Goal: Check status: Check status

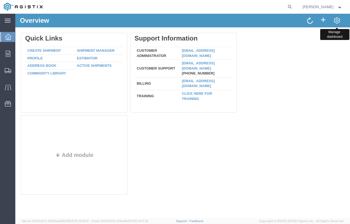
click at [336, 19] on span at bounding box center [337, 20] width 7 height 7
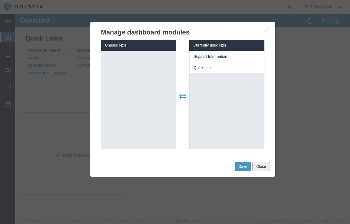
click at [265, 165] on button "Close" at bounding box center [261, 166] width 18 height 9
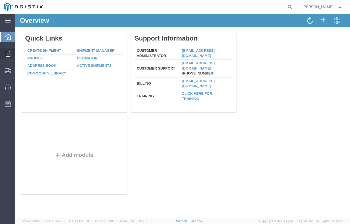
click at [19, 55] on span "Orders" at bounding box center [17, 53] width 4 height 11
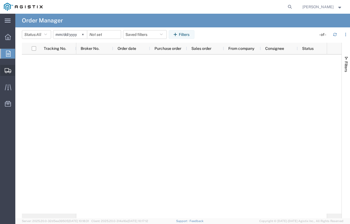
click at [8, 75] on div at bounding box center [7, 70] width 15 height 11
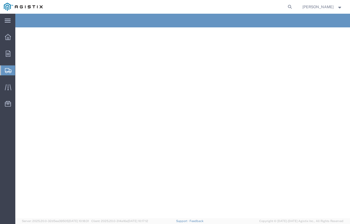
click at [19, 72] on span "Shipments" at bounding box center [17, 70] width 4 height 11
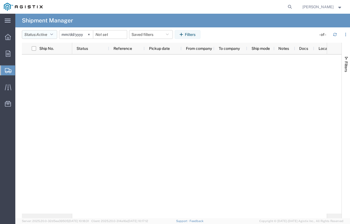
click at [56, 33] on button "Status: Active" at bounding box center [39, 34] width 35 height 9
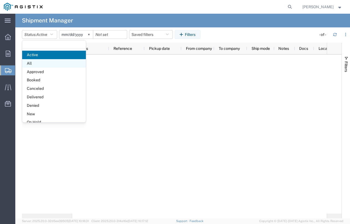
click at [52, 66] on span "All" at bounding box center [54, 63] width 64 height 8
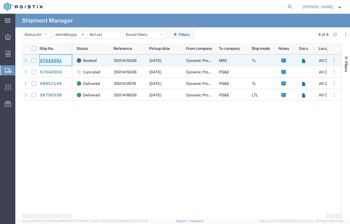
click at [43, 58] on link "57042091" at bounding box center [51, 60] width 22 height 9
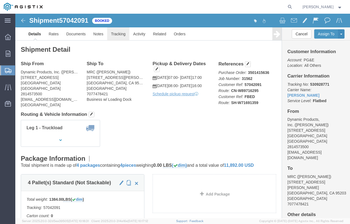
click link "Tracking"
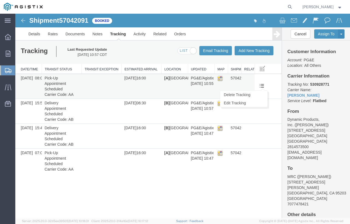
click at [261, 83] on span at bounding box center [262, 85] width 5 height 5
click at [235, 75] on td "57042091" at bounding box center [234, 86] width 13 height 25
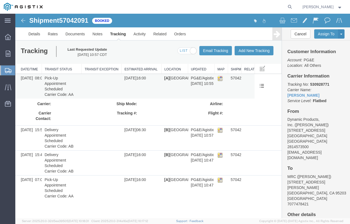
click at [175, 80] on td "[A] [GEOGRAPHIC_DATA], [GEOGRAPHIC_DATA], [GEOGRAPHIC_DATA] 29.7604267 -95.3698…" at bounding box center [175, 86] width 27 height 25
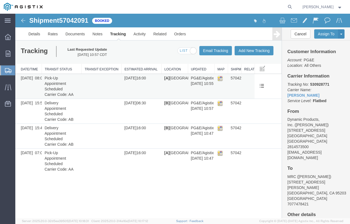
click at [178, 79] on td "[A] [GEOGRAPHIC_DATA], [GEOGRAPHIC_DATA], [GEOGRAPHIC_DATA] 29.7604267 -95.3698…" at bounding box center [175, 86] width 27 height 25
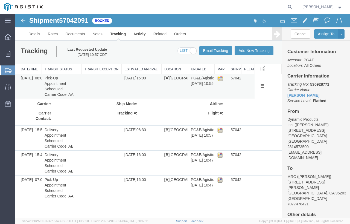
click at [208, 83] on td "PG&E/Agistix Services [DATE] 10:55 CDT" at bounding box center [201, 86] width 27 height 25
click at [219, 78] on img at bounding box center [219, 77] width 5 height 5
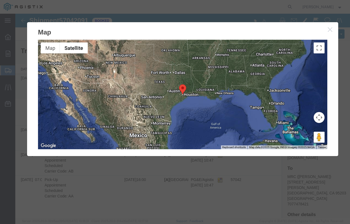
click at [332, 32] on button "button" at bounding box center [330, 29] width 7 height 7
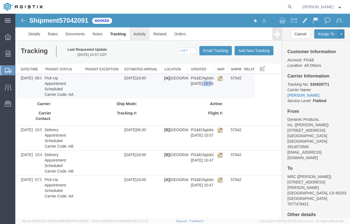
click at [144, 36] on link "Activity" at bounding box center [140, 33] width 20 height 13
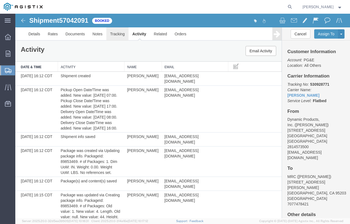
click at [121, 35] on link "Tracking" at bounding box center [117, 33] width 22 height 13
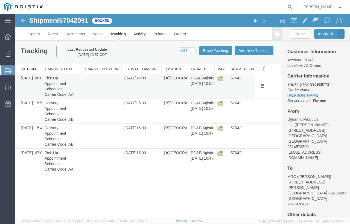
click at [34, 77] on span "[DATE] 08:00" at bounding box center [33, 78] width 24 height 4
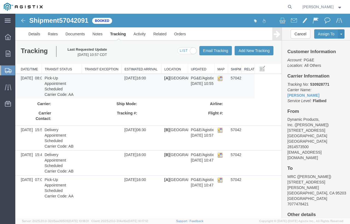
click at [327, 6] on span "[PERSON_NAME]" at bounding box center [318, 7] width 31 height 6
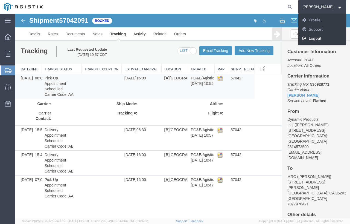
click at [314, 37] on link "Logout" at bounding box center [322, 38] width 48 height 9
